Goal: Task Accomplishment & Management: Use online tool/utility

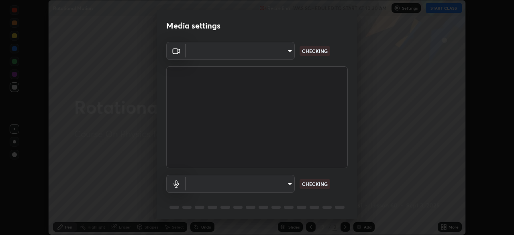
scroll to position [235, 514]
type input "ba13e312339ef8477216ddedc35df2f043033d031c8e6632ccfddaecbc9a7b0e"
type input "communications"
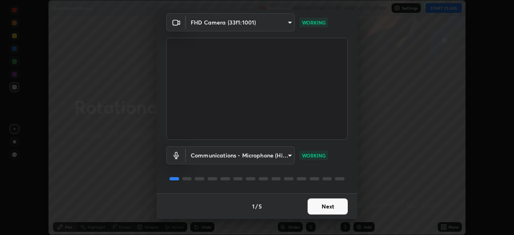
click at [331, 203] on button "Next" at bounding box center [328, 206] width 40 height 16
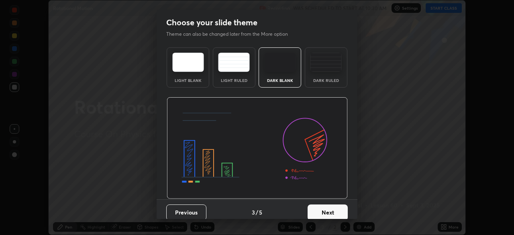
click at [331, 208] on button "Next" at bounding box center [328, 212] width 40 height 16
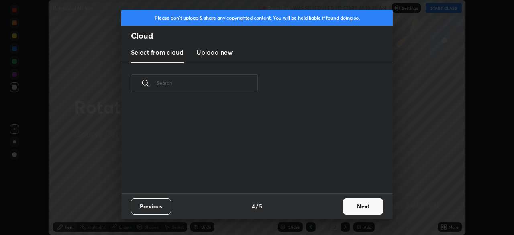
click at [333, 208] on div "Previous 4 / 5 Next" at bounding box center [257, 206] width 272 height 26
click at [337, 211] on div "Previous 4 / 5 Next" at bounding box center [257, 206] width 272 height 26
click at [347, 208] on button "Next" at bounding box center [363, 206] width 40 height 16
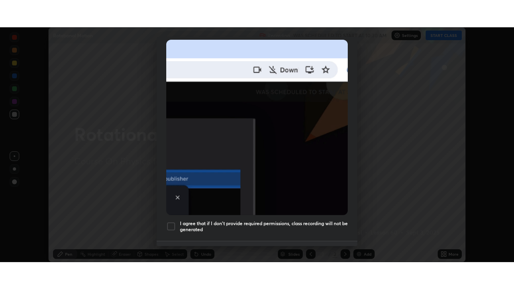
scroll to position [192, 0]
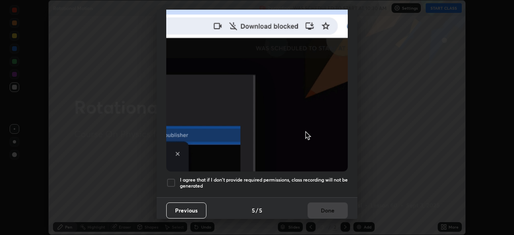
click at [323, 180] on h5 "I agree that if I don't provide required permissions, class recording will not …" at bounding box center [264, 183] width 168 height 12
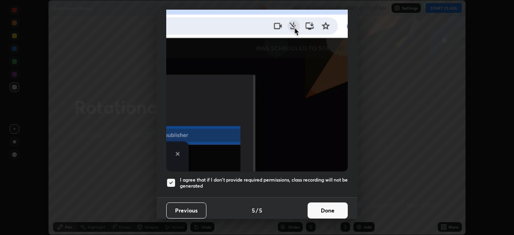
click at [325, 205] on button "Done" at bounding box center [328, 210] width 40 height 16
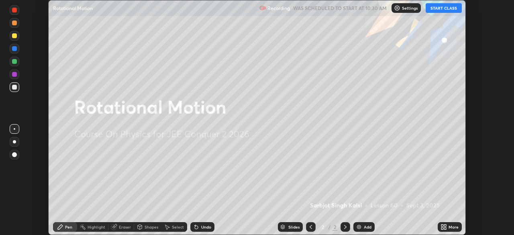
click at [366, 227] on div "Add" at bounding box center [368, 227] width 8 height 4
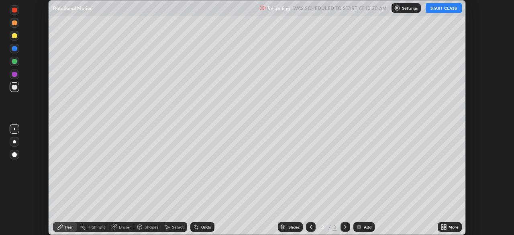
click at [447, 227] on icon at bounding box center [444, 227] width 6 height 6
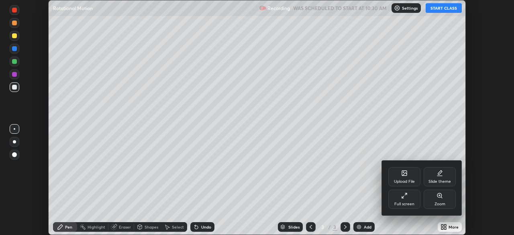
click at [414, 199] on div "Full screen" at bounding box center [404, 199] width 32 height 19
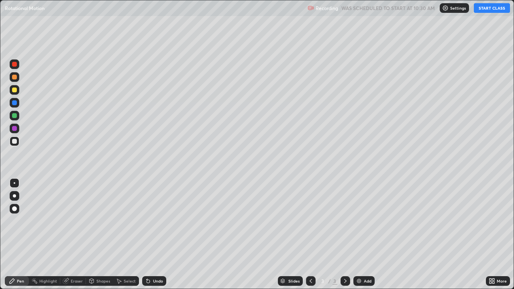
scroll to position [289, 514]
click at [488, 9] on button "START CLASS" at bounding box center [492, 8] width 36 height 10
click at [153, 235] on div "Undo" at bounding box center [158, 281] width 10 height 4
click at [153, 235] on div "Undo" at bounding box center [154, 281] width 24 height 10
click at [154, 235] on div "Undo" at bounding box center [154, 281] width 24 height 10
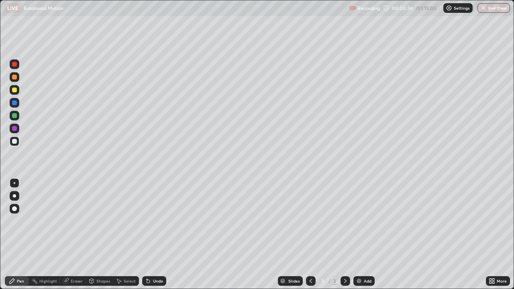
click at [14, 115] on div at bounding box center [14, 115] width 5 height 5
click at [14, 142] on div at bounding box center [14, 141] width 5 height 5
click at [13, 143] on div at bounding box center [14, 141] width 5 height 5
click at [14, 142] on div at bounding box center [14, 141] width 5 height 5
click at [155, 235] on div "Undo" at bounding box center [158, 281] width 10 height 4
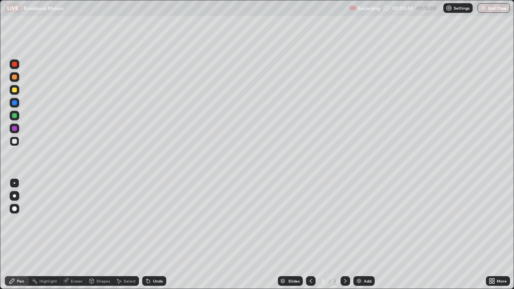
click at [364, 235] on div "Add" at bounding box center [368, 281] width 8 height 4
click at [14, 116] on div at bounding box center [14, 115] width 5 height 5
click at [15, 141] on div at bounding box center [14, 141] width 5 height 5
click at [148, 235] on icon at bounding box center [148, 281] width 3 height 3
click at [149, 235] on icon at bounding box center [148, 281] width 6 height 6
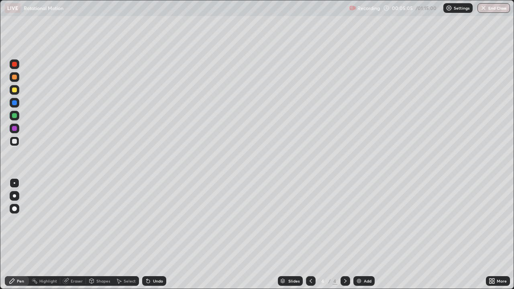
click at [147, 235] on icon at bounding box center [148, 281] width 3 height 3
click at [145, 235] on icon at bounding box center [148, 281] width 6 height 6
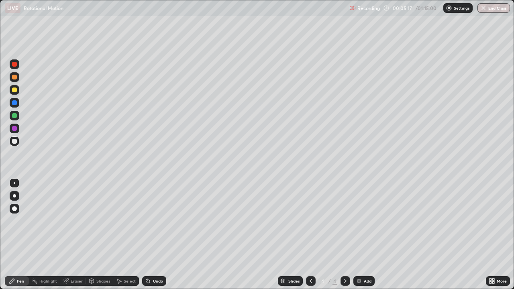
click at [154, 235] on div "Undo" at bounding box center [158, 281] width 10 height 4
click at [153, 235] on div "Undo" at bounding box center [158, 281] width 10 height 4
click at [154, 235] on div "Undo" at bounding box center [158, 281] width 10 height 4
click at [12, 86] on div at bounding box center [15, 90] width 10 height 10
click at [364, 235] on div "Add" at bounding box center [368, 281] width 8 height 4
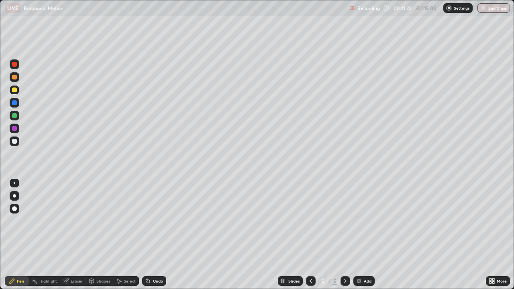
click at [16, 143] on div at bounding box center [14, 141] width 5 height 5
click at [15, 90] on div at bounding box center [14, 90] width 5 height 5
click at [18, 142] on div at bounding box center [15, 142] width 10 height 10
click at [362, 235] on div "Add" at bounding box center [364, 281] width 21 height 10
click at [71, 235] on div "Eraser" at bounding box center [77, 281] width 12 height 4
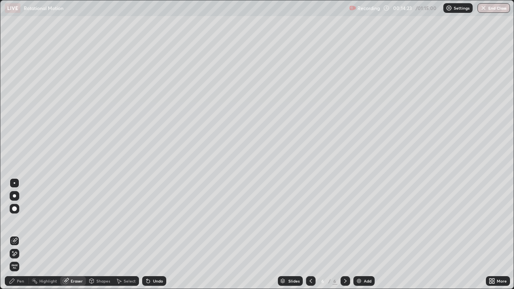
click at [16, 235] on icon at bounding box center [14, 254] width 6 height 7
click at [17, 235] on div "Pen" at bounding box center [20, 281] width 7 height 4
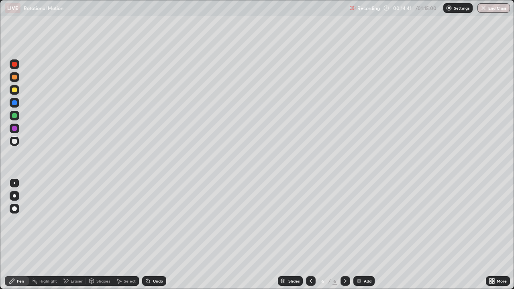
click at [13, 88] on div at bounding box center [14, 90] width 5 height 5
click at [14, 142] on div at bounding box center [14, 141] width 5 height 5
click at [12, 90] on div at bounding box center [14, 90] width 5 height 5
click at [151, 235] on div "Undo" at bounding box center [154, 281] width 24 height 10
click at [150, 235] on icon at bounding box center [148, 281] width 6 height 6
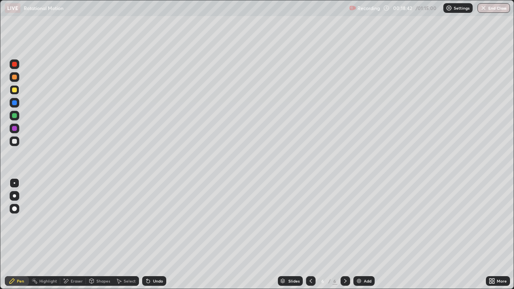
click at [18, 141] on div at bounding box center [15, 142] width 10 height 10
click at [12, 90] on div at bounding box center [14, 90] width 5 height 5
click at [13, 142] on div at bounding box center [14, 141] width 5 height 5
click at [458, 108] on button "Undo" at bounding box center [466, 113] width 23 height 10
click at [18, 92] on div at bounding box center [15, 90] width 10 height 10
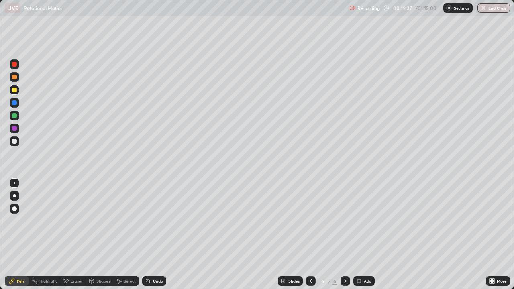
click at [12, 145] on div at bounding box center [15, 142] width 10 height 10
click at [14, 91] on div at bounding box center [14, 90] width 5 height 5
click at [14, 142] on div at bounding box center [14, 141] width 5 height 5
click at [364, 235] on div "Add" at bounding box center [364, 281] width 21 height 10
click at [12, 142] on div at bounding box center [14, 141] width 5 height 5
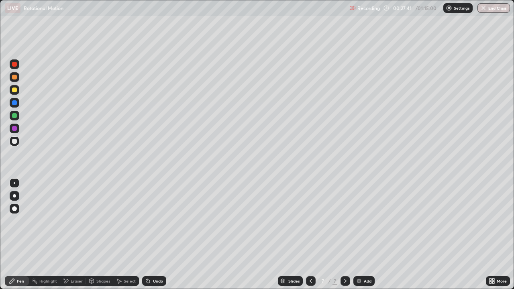
click at [147, 235] on icon at bounding box center [148, 281] width 3 height 3
click at [14, 115] on div at bounding box center [14, 115] width 5 height 5
click at [70, 235] on div "Eraser" at bounding box center [73, 281] width 26 height 10
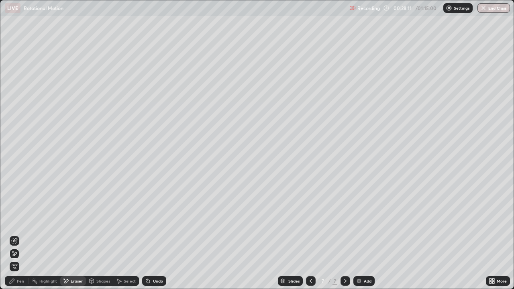
click at [14, 235] on div "Pen" at bounding box center [17, 281] width 24 height 10
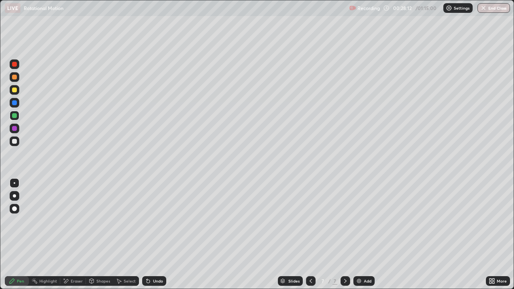
click at [14, 146] on div at bounding box center [15, 142] width 10 height 10
click at [73, 235] on div "Eraser" at bounding box center [73, 281] width 26 height 10
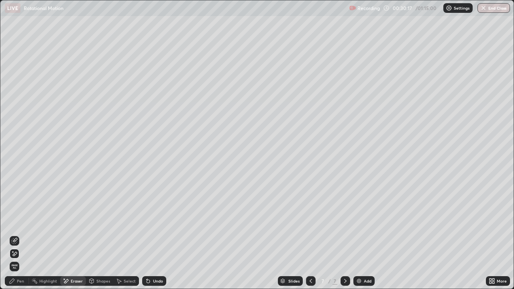
click at [20, 235] on div "Pen" at bounding box center [20, 281] width 7 height 4
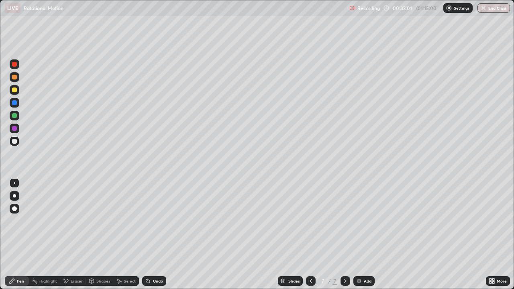
click at [366, 235] on div "Add" at bounding box center [368, 281] width 8 height 4
click at [16, 142] on div at bounding box center [14, 141] width 5 height 5
click at [158, 235] on div "Undo" at bounding box center [154, 281] width 24 height 10
click at [12, 145] on div at bounding box center [15, 142] width 10 height 10
click at [14, 90] on div at bounding box center [14, 90] width 5 height 5
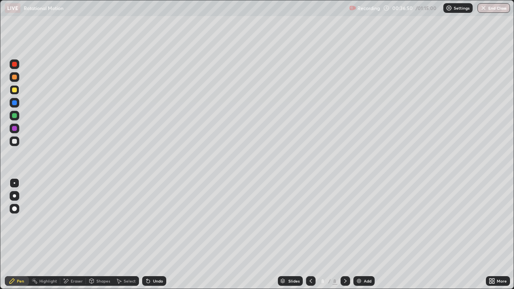
click at [15, 142] on div at bounding box center [14, 141] width 5 height 5
click at [362, 235] on div "Add" at bounding box center [364, 281] width 21 height 10
click at [14, 143] on div at bounding box center [14, 141] width 5 height 5
click at [14, 144] on div at bounding box center [15, 142] width 10 height 10
click at [154, 235] on div "Undo" at bounding box center [152, 281] width 27 height 16
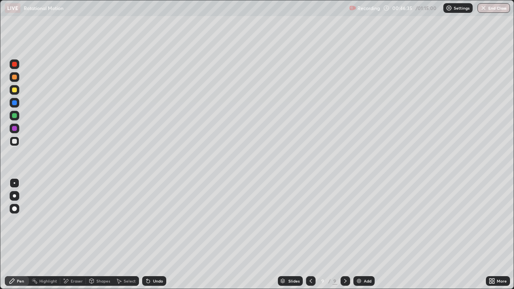
click at [11, 115] on div at bounding box center [15, 116] width 10 height 10
click at [15, 130] on div at bounding box center [14, 128] width 5 height 5
click at [158, 235] on div "Undo" at bounding box center [154, 281] width 24 height 10
click at [13, 143] on div at bounding box center [14, 141] width 5 height 5
click at [362, 235] on div "Add" at bounding box center [364, 281] width 21 height 10
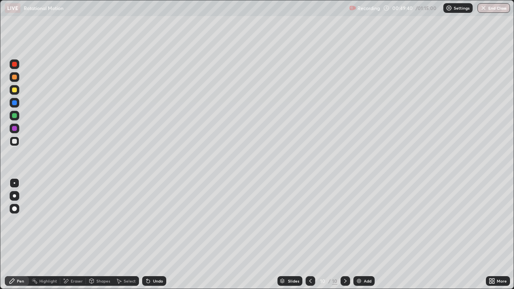
click at [26, 235] on div "Pen" at bounding box center [17, 281] width 24 height 10
click at [14, 141] on div at bounding box center [14, 141] width 5 height 5
click at [11, 89] on div at bounding box center [15, 90] width 10 height 10
click at [14, 117] on div at bounding box center [14, 115] width 5 height 5
click at [14, 129] on div at bounding box center [14, 128] width 5 height 5
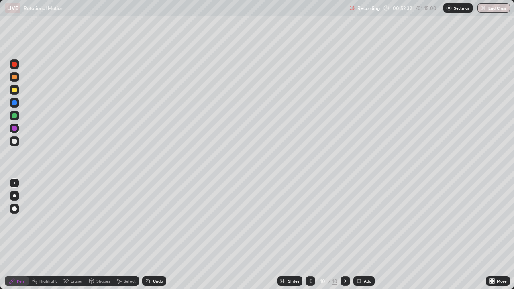
click at [13, 143] on div at bounding box center [14, 141] width 5 height 5
click at [149, 235] on div "Undo" at bounding box center [154, 281] width 24 height 10
click at [14, 117] on div at bounding box center [14, 115] width 5 height 5
click at [158, 235] on div "Undo" at bounding box center [154, 281] width 24 height 10
click at [156, 235] on div "Undo" at bounding box center [154, 281] width 24 height 10
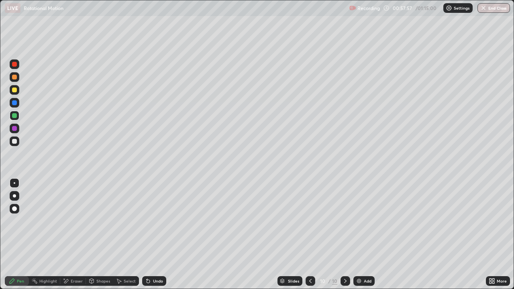
click at [10, 130] on div at bounding box center [15, 129] width 10 height 10
click at [159, 235] on div "Undo" at bounding box center [158, 281] width 10 height 4
click at [159, 235] on div "Undo" at bounding box center [154, 281] width 24 height 10
click at [12, 143] on div at bounding box center [15, 142] width 10 height 10
click at [364, 235] on div "Add" at bounding box center [368, 281] width 8 height 4
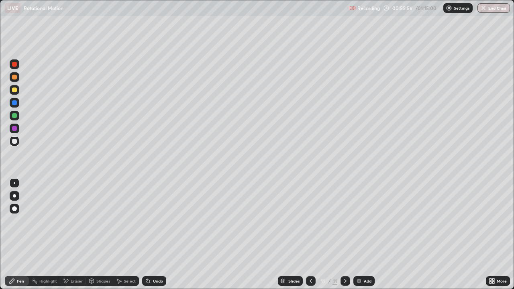
click at [15, 142] on div at bounding box center [14, 141] width 5 height 5
click at [71, 235] on div "Eraser" at bounding box center [77, 281] width 12 height 4
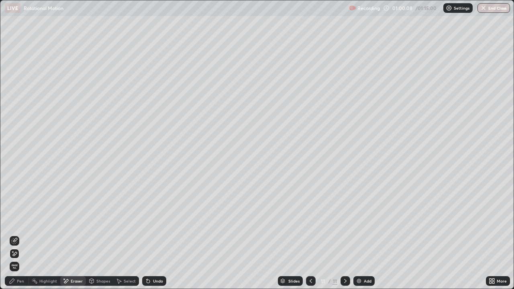
click at [20, 235] on div "Pen" at bounding box center [20, 281] width 7 height 4
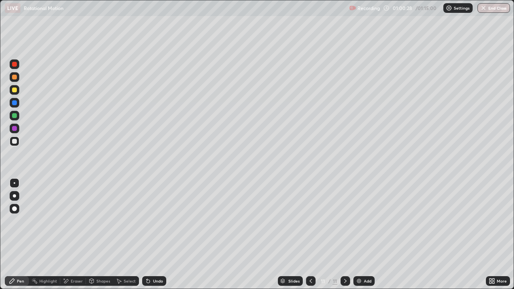
click at [12, 91] on div at bounding box center [14, 90] width 5 height 5
click at [16, 65] on div at bounding box center [14, 64] width 5 height 5
click at [15, 103] on div at bounding box center [14, 102] width 5 height 5
click at [14, 120] on div at bounding box center [15, 116] width 10 height 10
click at [15, 141] on div at bounding box center [14, 141] width 5 height 5
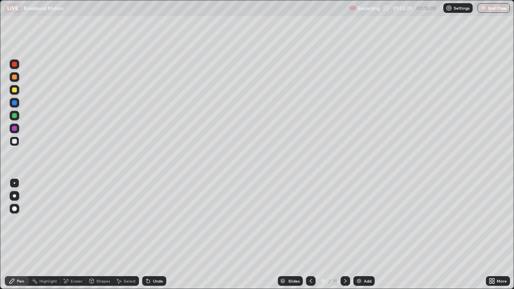
click at [360, 235] on img at bounding box center [359, 281] width 6 height 6
click at [12, 87] on div at bounding box center [15, 90] width 10 height 10
click at [10, 116] on div at bounding box center [15, 116] width 10 height 10
click at [13, 145] on div at bounding box center [15, 142] width 10 height 10
click at [14, 118] on div at bounding box center [14, 115] width 5 height 5
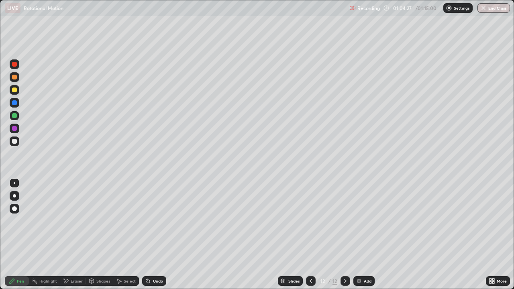
click at [11, 141] on div at bounding box center [15, 142] width 10 height 10
click at [15, 143] on div at bounding box center [14, 141] width 5 height 5
click at [16, 90] on div at bounding box center [14, 90] width 5 height 5
click at [11, 115] on div at bounding box center [15, 116] width 10 height 10
click at [153, 235] on div "Undo" at bounding box center [154, 281] width 24 height 10
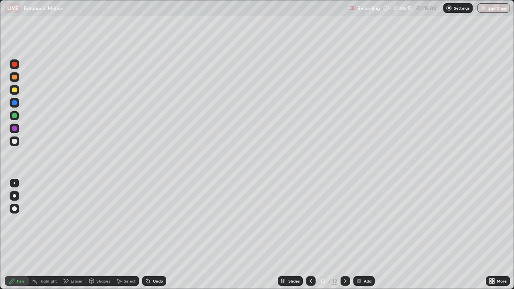
click at [15, 141] on div at bounding box center [14, 141] width 5 height 5
click at [489, 9] on button "End Class" at bounding box center [494, 8] width 33 height 10
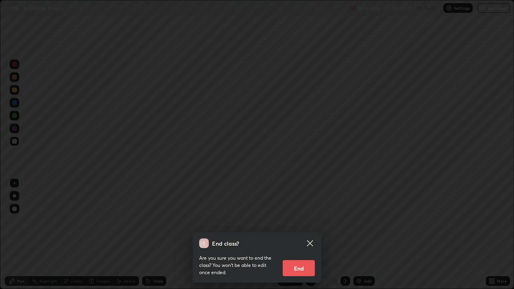
click at [301, 235] on button "End" at bounding box center [299, 268] width 32 height 16
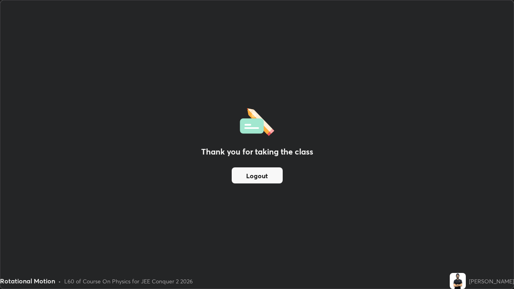
click at [255, 172] on button "Logout" at bounding box center [257, 176] width 51 height 16
